Goal: Find specific page/section: Find specific page/section

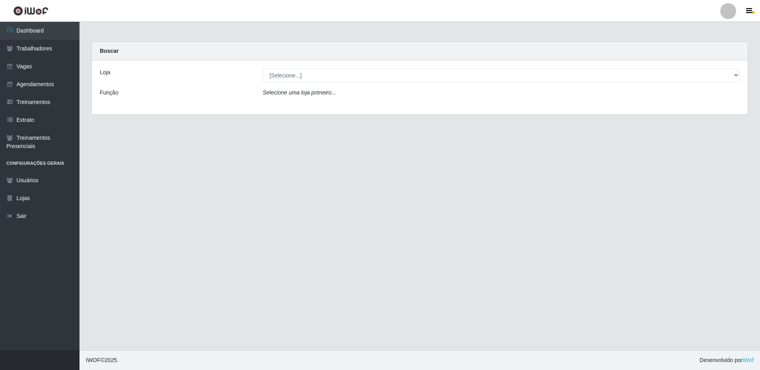
click at [105, 70] on label "Loja" at bounding box center [105, 72] width 10 height 8
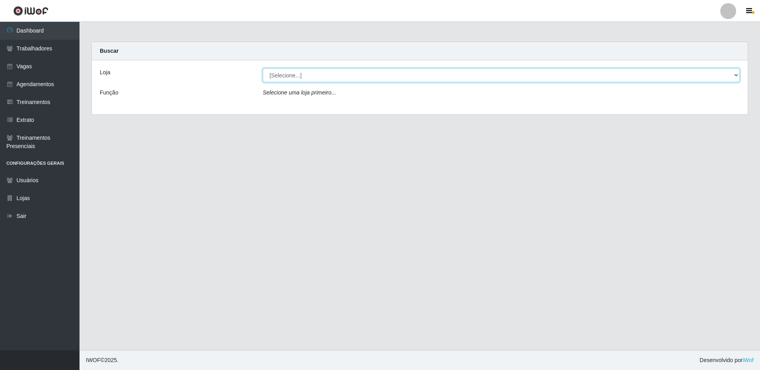
click at [263, 70] on select "[Selecione...] Carone - Jardim da Penha" at bounding box center [501, 75] width 477 height 14
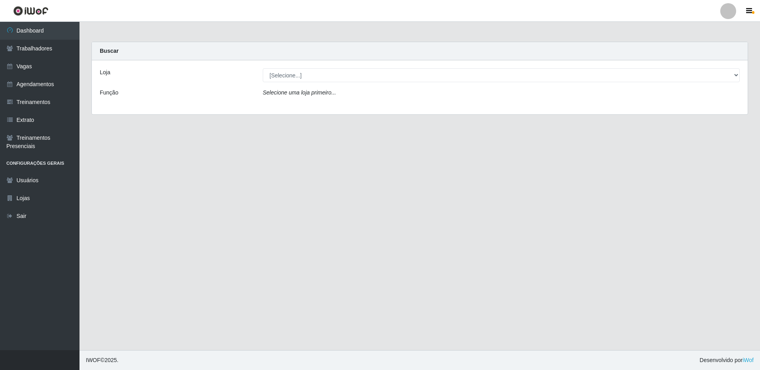
click at [102, 79] on div "Loja" at bounding box center [175, 75] width 163 height 14
click at [49, 40] on link "Trabalhadores" at bounding box center [39, 49] width 79 height 18
